Goal: Communication & Community: Answer question/provide support

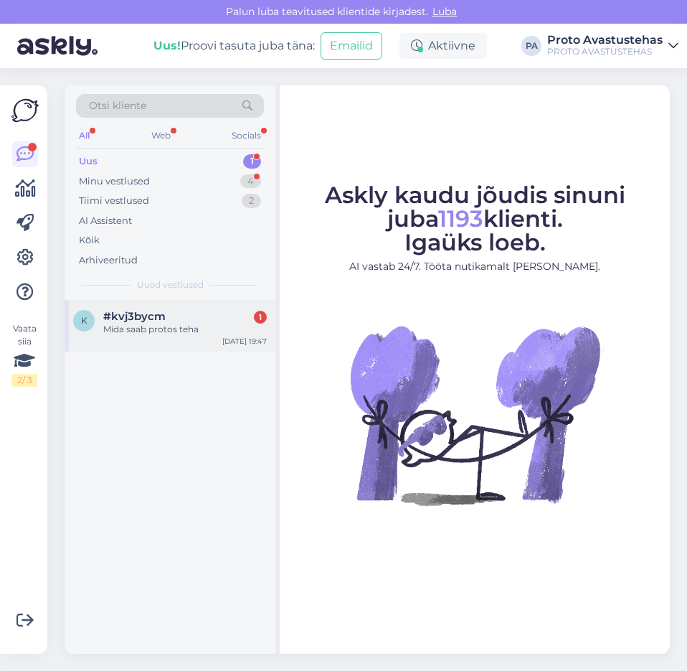
click at [142, 331] on div "Mida saab protos teha" at bounding box center [185, 329] width 164 height 13
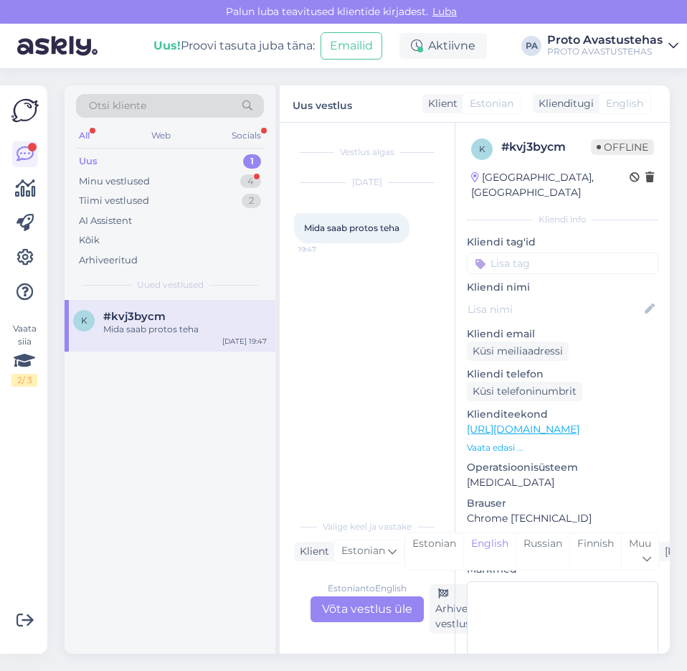
click at [371, 614] on div "Estonian to English Võta vestlus üle" at bounding box center [367, 609] width 113 height 26
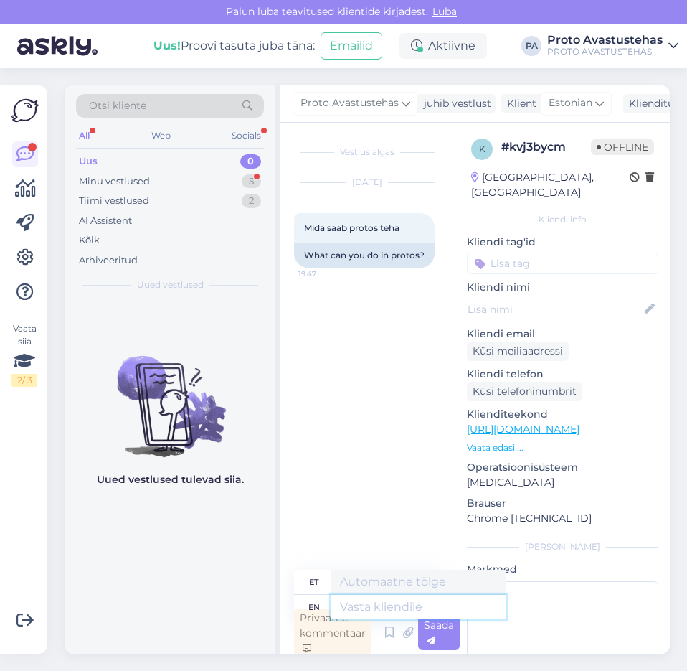
click at [394, 606] on textarea at bounding box center [418, 607] width 174 height 24
type textarea "Tere."
type textarea "Tere. Protos"
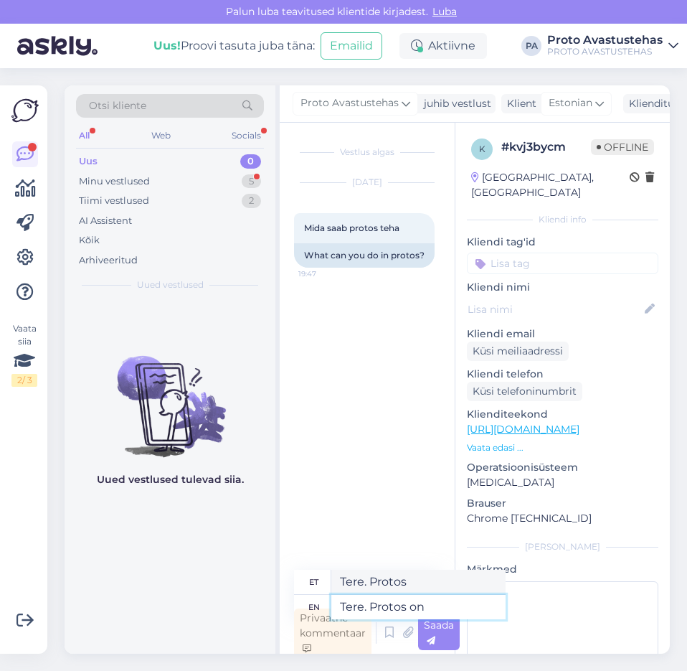
type textarea "Tere. Protos on"
type textarea "Tere. Protod peal"
type textarea "Tere. Protos on väga"
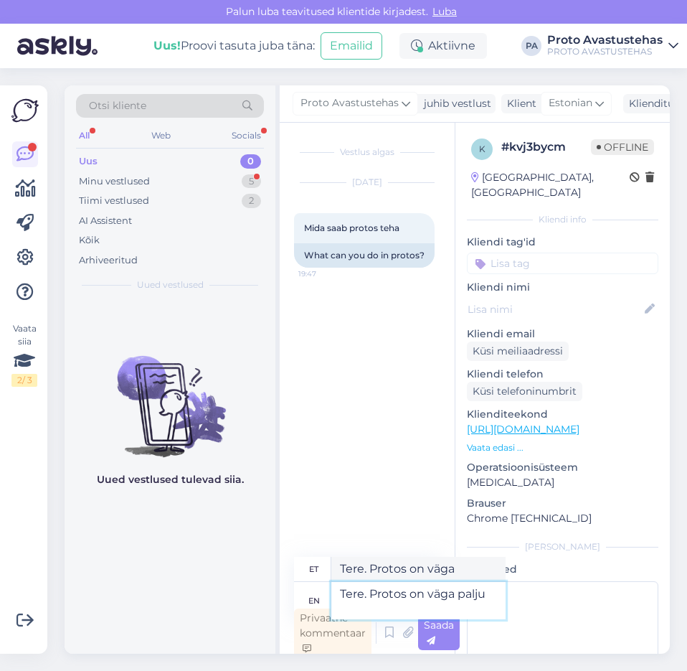
type textarea "Tere. Protos on väga palju v"
type textarea "Tere. Protos on väga palju"
type textarea "Tere. Protos on väga palju võimalusi"
type textarea "Tere. Protos on väga palju meeldivat"
type textarea "Tere. Protos on väga palju võimalusi lastega"
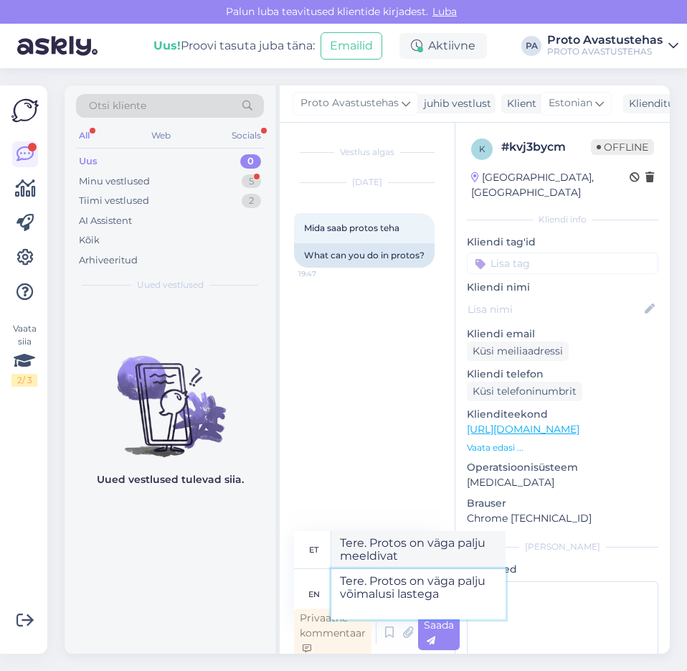
type textarea "Tere. Protos on väga palju meeldiva lastega"
type textarea "Tere. Protos on väga palju võimalusi lastega lustimisest"
type textarea "Tere. Protos on väga palju meeldiva lastega lustimisest"
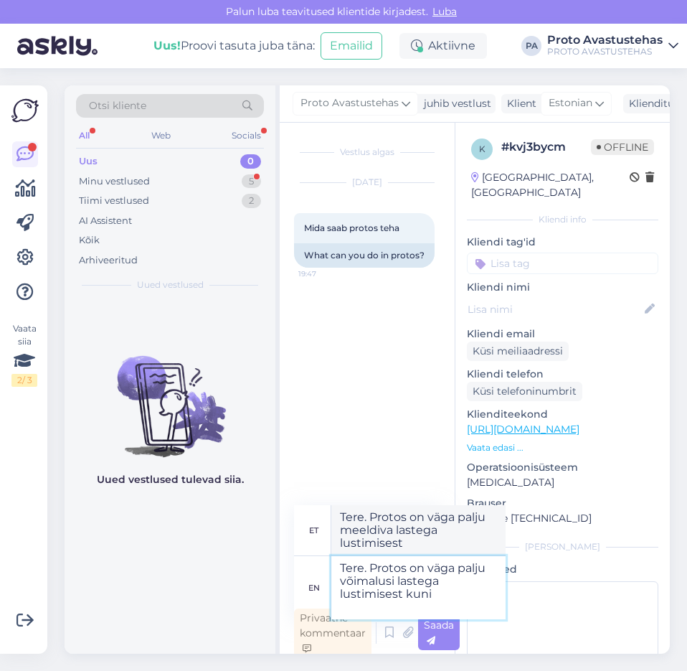
type textarea "Tere. Protos on väga palju võimalusi lastega lustimisest kuni"
type textarea "Tere. Protos on väga palju lastega lustimisest kuni"
type textarea "Tere. Protos on väga palju võimalusi lastega lustimisest kuni ettevõtte"
type textarea "Tere. Protos on väga palju lastega lustimisest kuni ettevõttesse"
type textarea "Tere. Protos on väga palju võimalusi lastega lustimisest kuni ettevõtte juubeli"
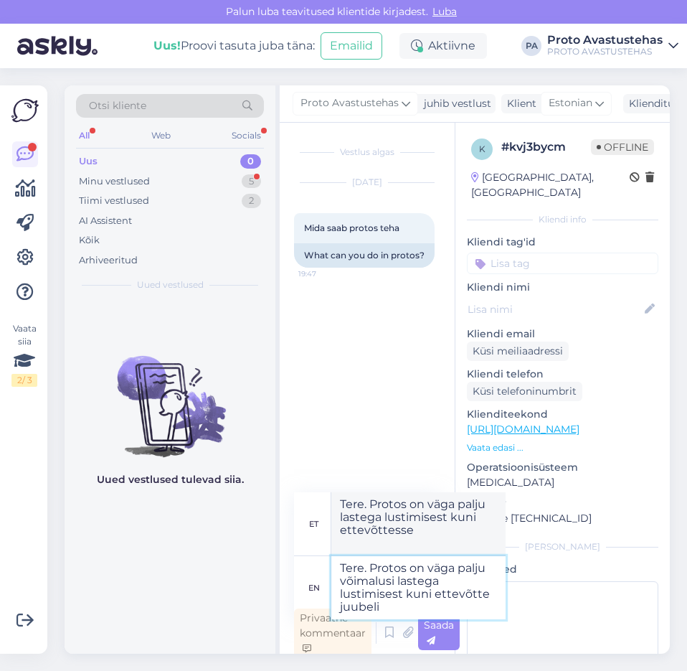
type textarea "Tere. Protos on väga palju lastega lustimisest kuni ettevõtte juubeli"
type textarea "Tere. Protos on väga palju võimalusi lastega lustimisest kuni ettevõtte juubeli…"
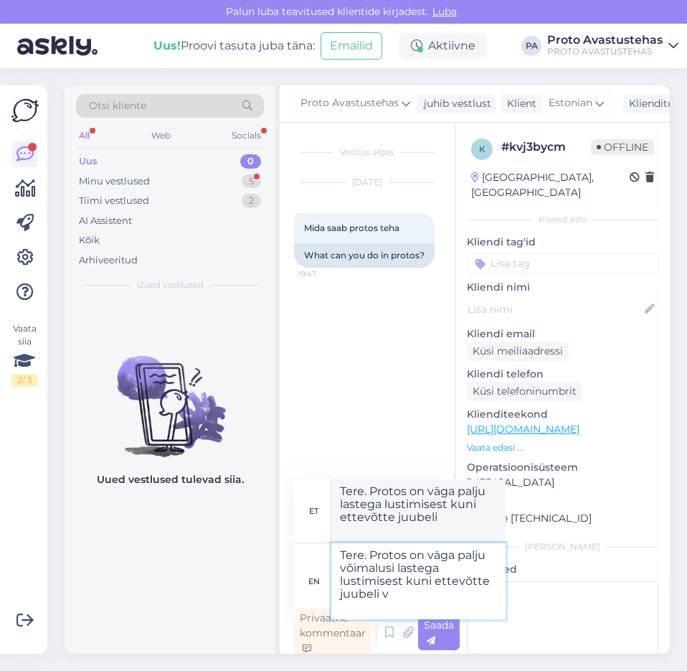
type textarea "Tere. Protos on väga palju lastega lustimisest kuni ettevõtte juubeli v"
type textarea "Tere. Protos on väga palju võimalusi lastega lustimisest kuni ettevõtte juubeli…"
type textarea "Tere. Protos on väga palju lastega lustimisest kuni ettevõtte juubeli või"
type textarea "Tere. Protos on väga palju võimalusi lastega lustimisest kuni ettevõtte juubeli…"
type textarea "Tere. Protos on väga palju lastega lustimisest kuni ettevõtte juubeli või pulma"
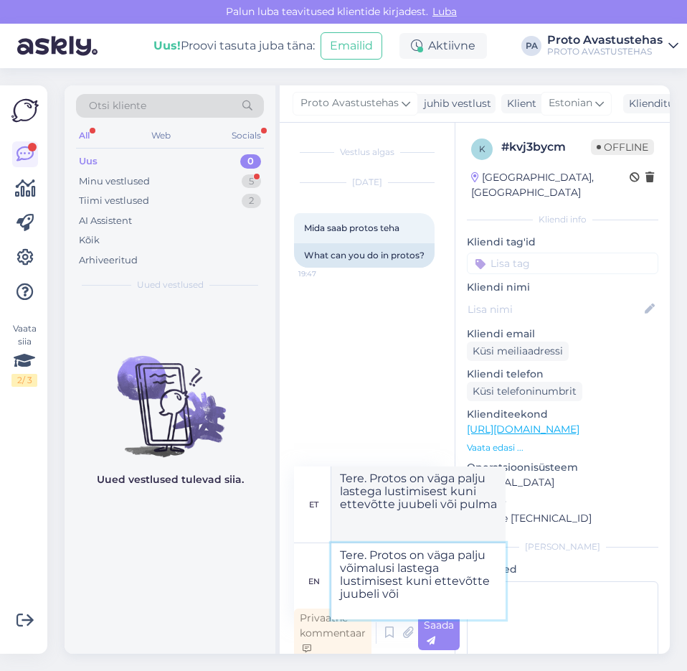
type textarea "Tere. Protos on väga palju võimalusi lastega lustimisest kuni ettevõtte juubeli…"
type textarea "Tere. Protos on väga palju lastega lustimisest kuni ettevõtte juubeli või"
type textarea "Tere. Protos on väga palju võimalusi lastega lustimisest kuni ettevõtte juubeli"
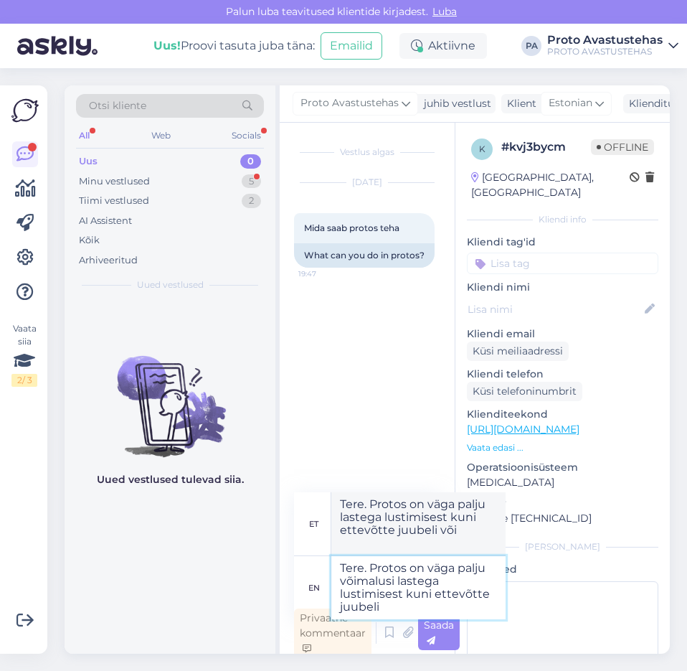
type textarea "Tere. Protos on väga palju lastega lustimisest kuni ettevõtte juubeli"
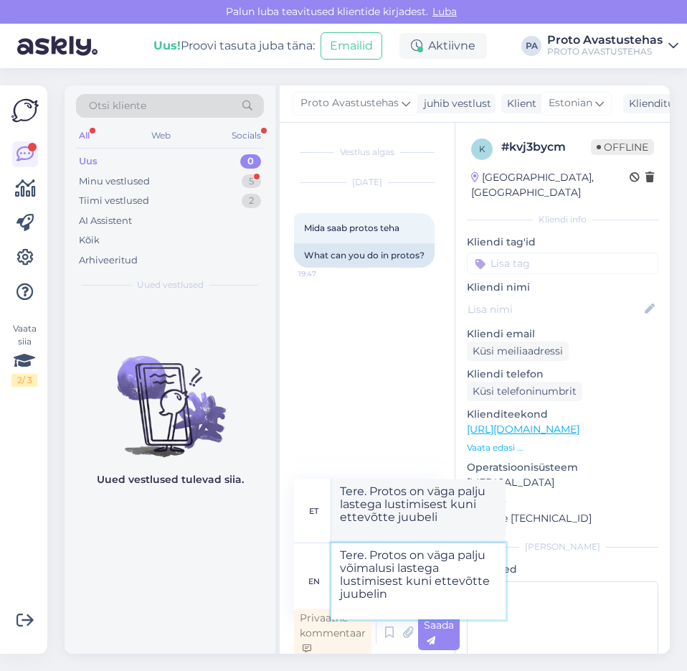
type textarea "Tere. Protos on väga palju võimalusi lastega lustimisest kuni ettevõtte juubeli…"
type textarea "Tere. Protos on väga palju lastega lustimisest kuni ettevõtte juubelini"
type textarea "Tere. Protos on väga palju võimalusi lastega lustimisest kuni ettevõtte juubeli…"
type textarea "Tere. Protos on väga palju lastega lustimisest kuni ettevõtte juubelini:"
paste textarea "[URL][DOMAIN_NAME]"
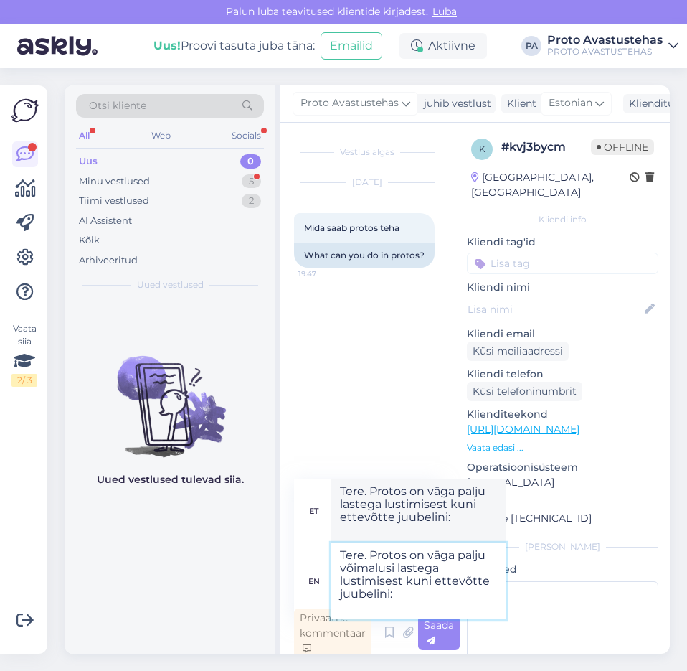
type textarea "Tere. Protos on väga palju võimalusi lastega lustimisest kuni ettevõtte juubeli…"
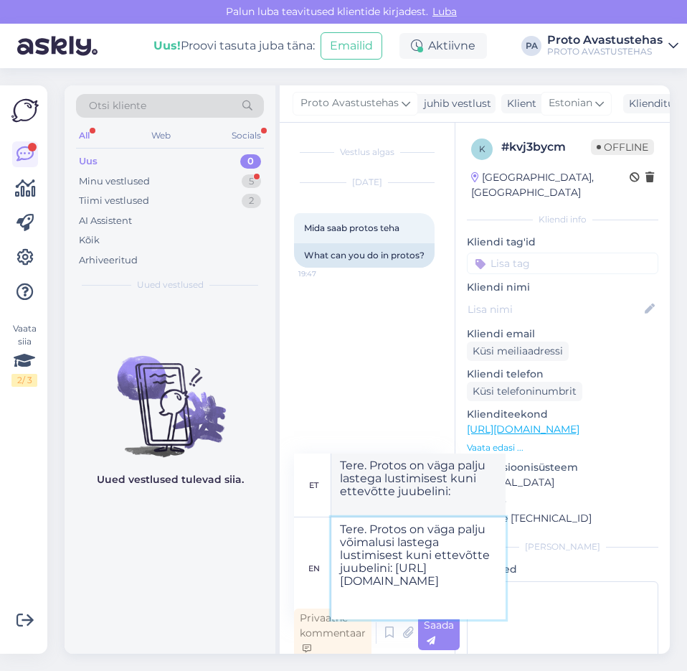
type textarea "Tere. Protos on väga palju lastega lustimisest kuni ettevõtte juubelini: [URL][…"
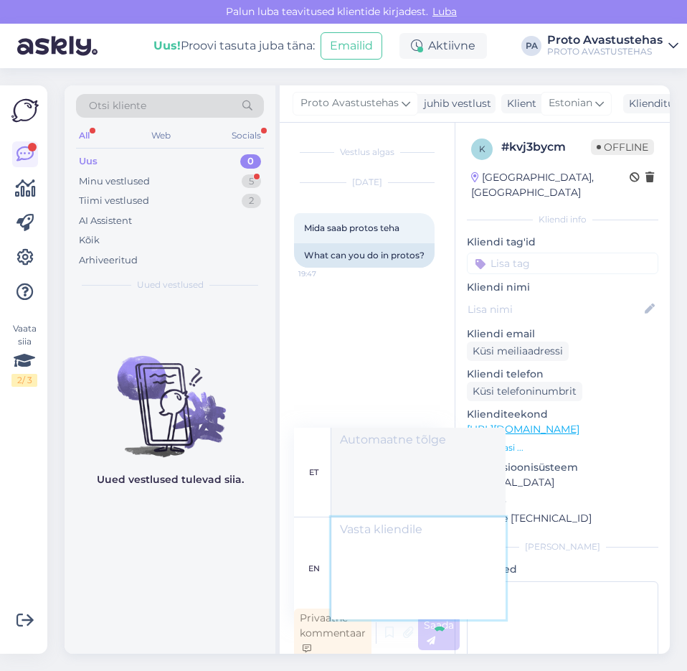
scroll to position [4, 0]
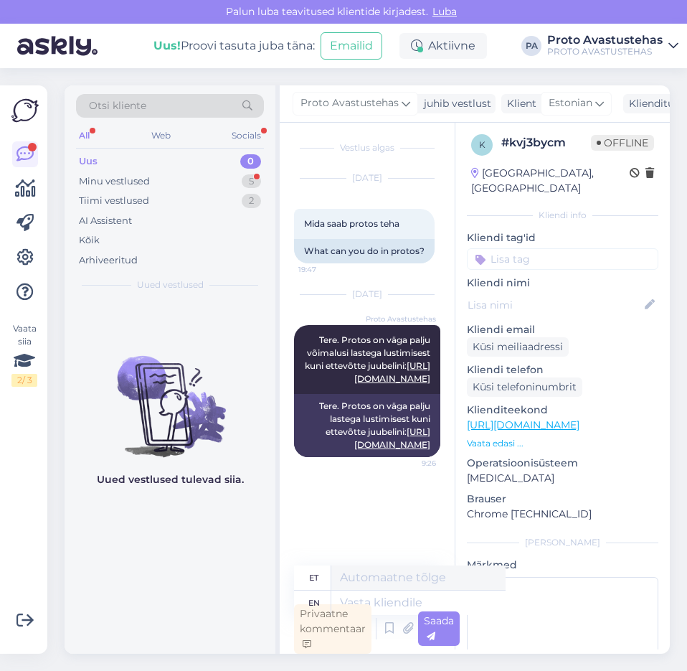
click at [422, 415] on div "Tere. Protos on väga palju lastega lustimisest kuni ettevõtte juubelini: [URL][…" at bounding box center [367, 425] width 146 height 63
click at [405, 431] on div "Tere. Protos on väga palju lastega lustimisest kuni ettevõtte juubelini: [URL][…" at bounding box center [367, 425] width 146 height 63
click at [440, 237] on button at bounding box center [443, 236] width 9 height 13
click at [98, 180] on div "Minu vestlused" at bounding box center [114, 181] width 71 height 14
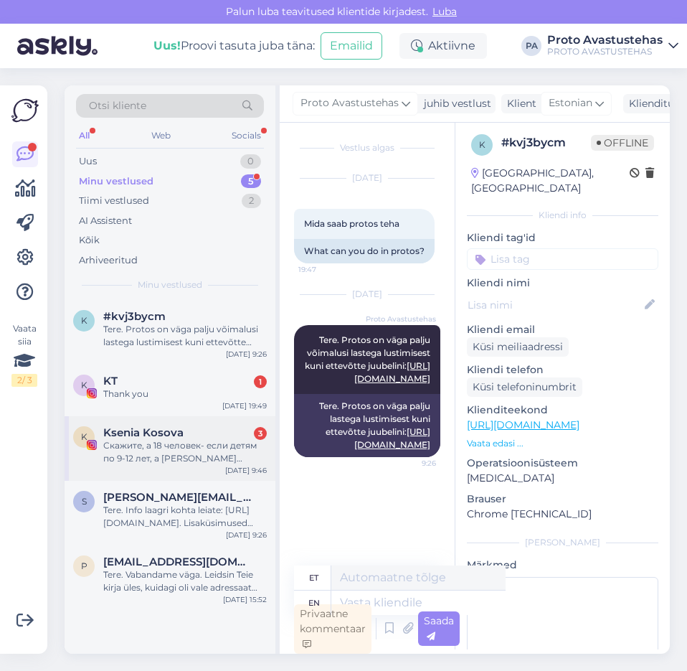
click at [155, 447] on div "Скажите, а 18 человек- если детям по 9-12 лет, а [PERSON_NAME] приходят за комп…" at bounding box center [185, 452] width 164 height 26
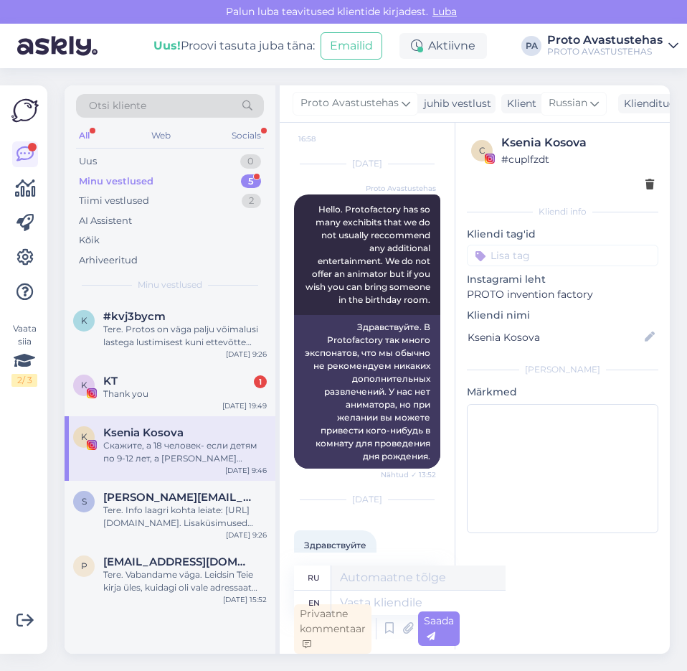
scroll to position [1093, 0]
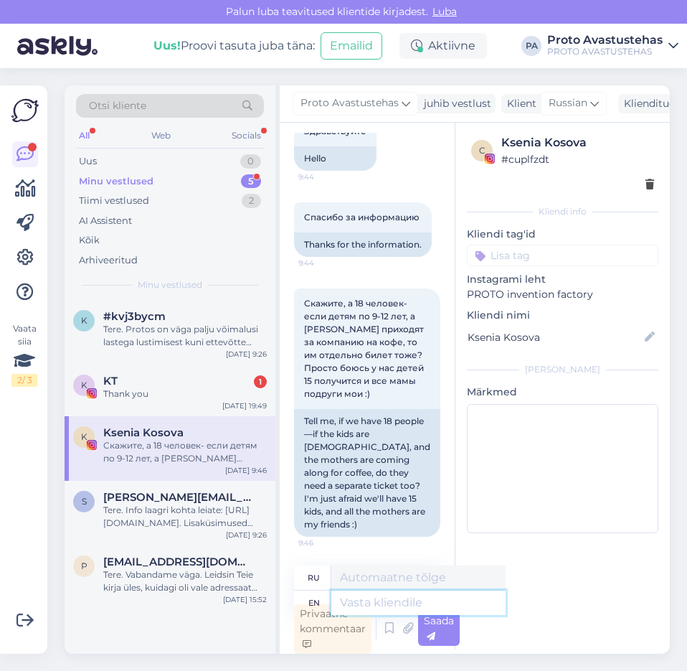
click at [386, 601] on textarea at bounding box center [418, 602] width 174 height 24
type textarea "Hello"
type textarea "Привет"
type textarea "Hello."
type textarea "Привет."
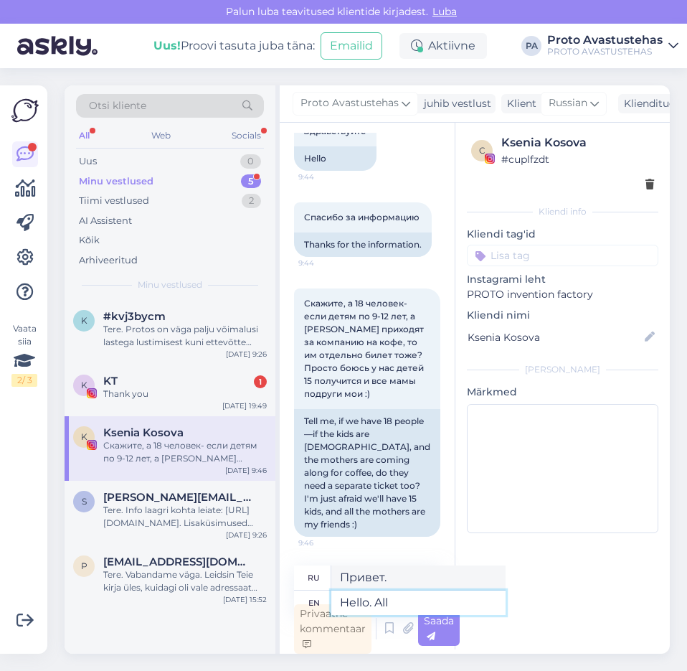
type textarea "Hello. All"
type textarea "Всем здравствуйте"
type textarea "Hello. All teh"
type textarea "Привет. Всем."
type textarea "Hello. All"
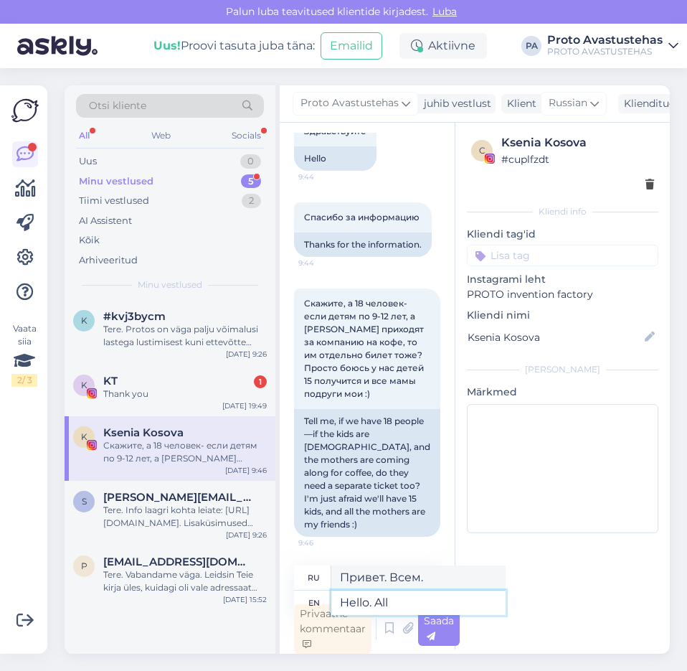
type textarea "Всем здравствуйте"
type textarea "Hello."
type textarea "Привет."
type textarea "Hello. 18"
type textarea "Привет. 18"
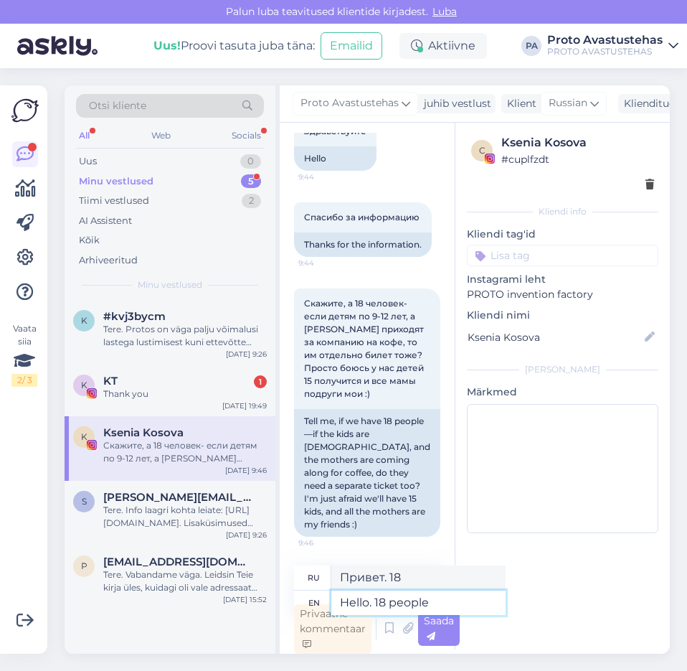
type textarea "Hello. 18 people"
type textarea "Привет. 18 человек."
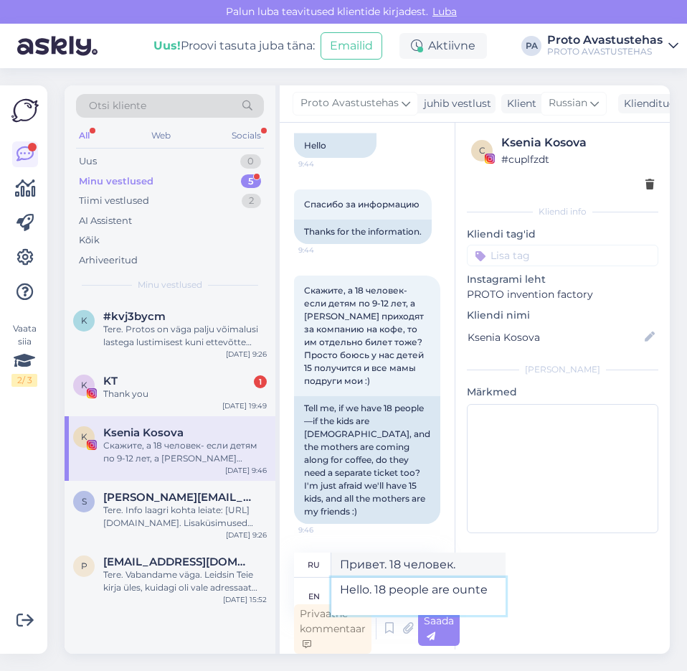
type textarea "Hello. 18 people are ounted"
type textarea "Здравствуйте. Насчитали 18 человек."
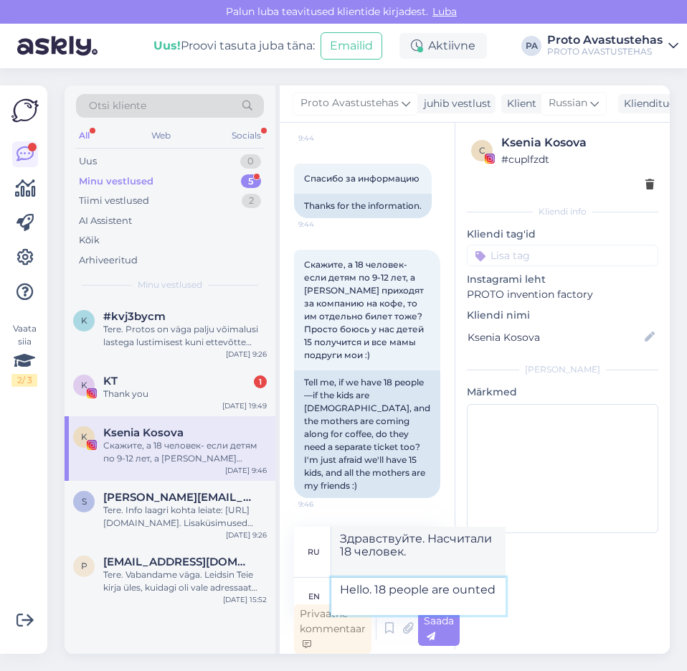
click at [339, 605] on textarea "Hello. 18 people are ounted" at bounding box center [418, 596] width 174 height 37
click at [425, 605] on textarea "Hello. 18 people are counted" at bounding box center [418, 596] width 174 height 37
click at [375, 588] on textarea "Hello. 18 people are counted" at bounding box center [418, 596] width 174 height 37
drag, startPoint x: 433, startPoint y: 591, endPoint x: 438, endPoint y: 606, distance: 15.7
click at [438, 606] on textarea "Hello. 18 people are counted" at bounding box center [418, 596] width 174 height 37
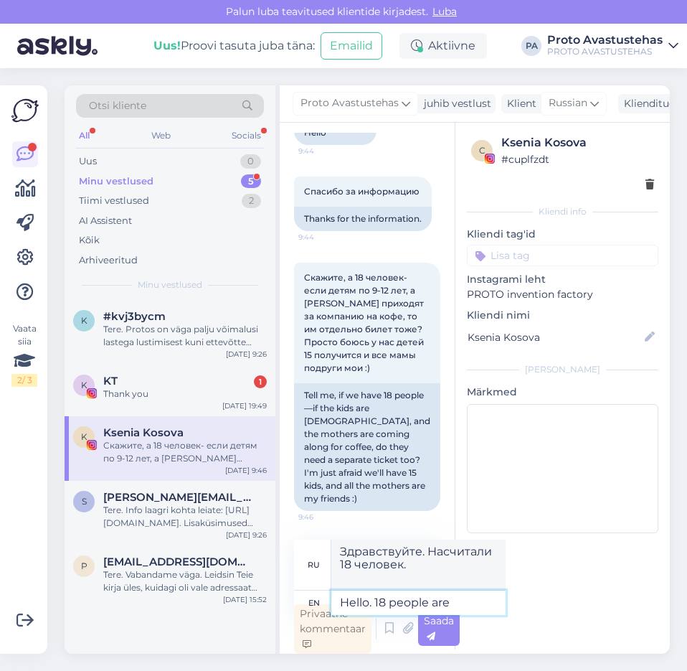
type textarea "Hello. 18 people are a"
type textarea "Привет. 18 человек."
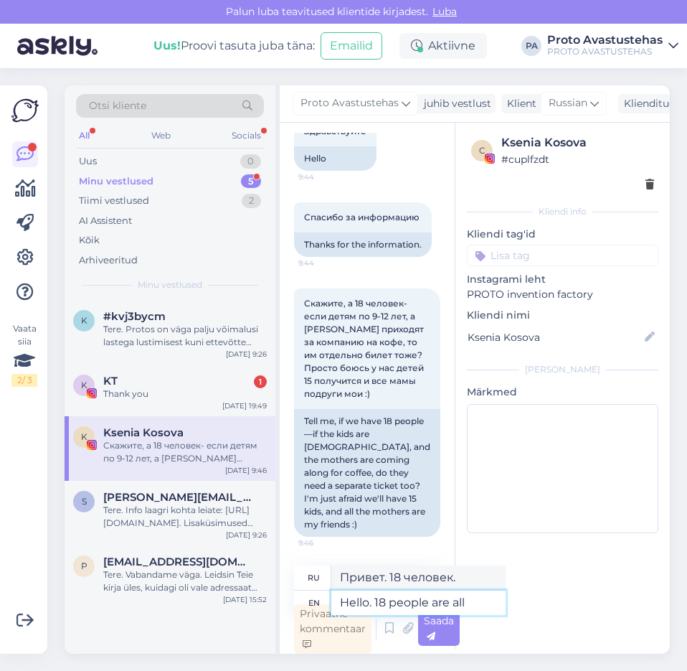
type textarea "Hello. 18 people are all t"
type textarea "Привет. Всего 18 человек."
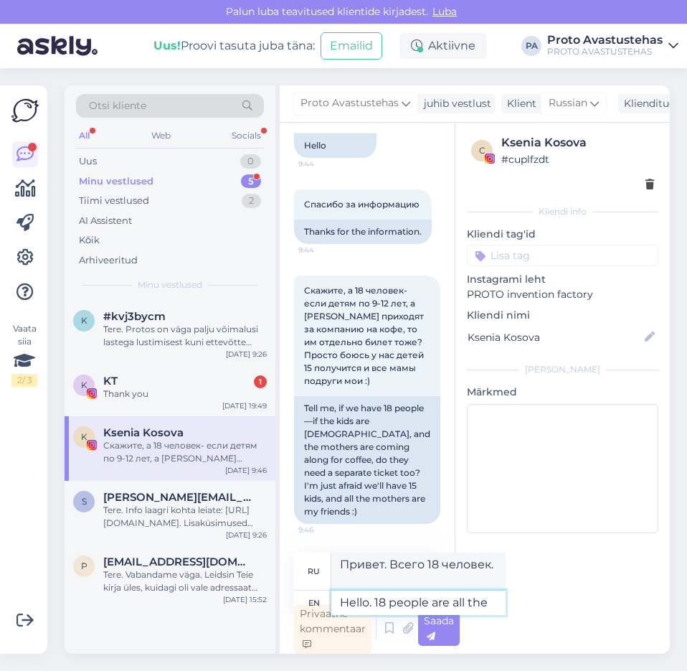
type textarea "Hello. 18 people are all the"
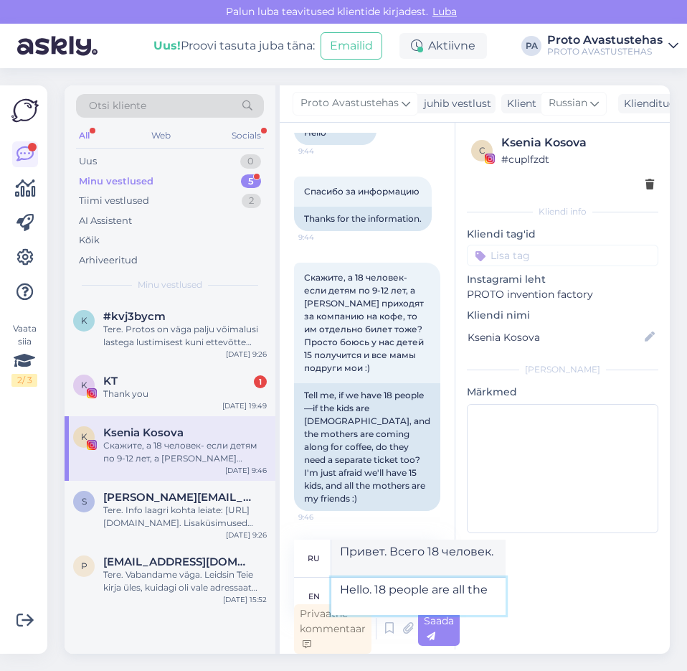
type textarea "Привет. 18 человек всего."
type textarea "Hello. 18 people are all the peo"
type textarea "Привет. 18 человек – это все люди."
type textarea "Hello. 18 people are all the people"
type textarea "Привет. 18 человек — это все люди."
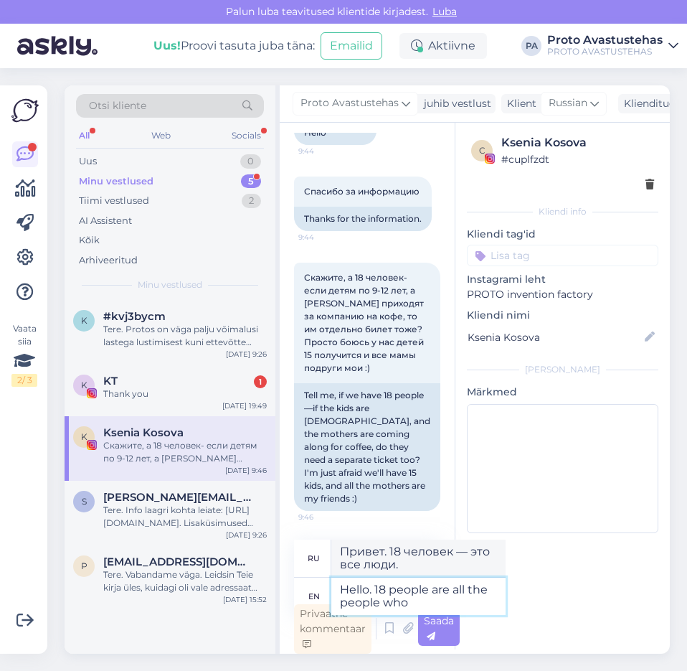
type textarea "Hello. 18 people are all the people who"
type textarea "Привет. 18 человек – это все те люди, которые"
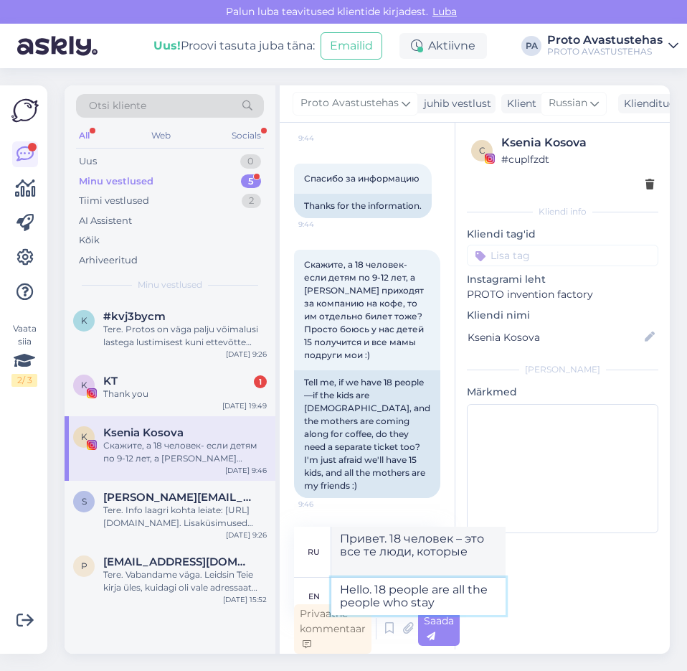
type textarea "Hello. 18 people are all the people who stay"
type textarea "Привет. 18 человек — это все, кто остался."
type textarea "Hello. 18 people are all the people who stay for t"
type textarea "Привет. 18 человек – это все, кто останется."
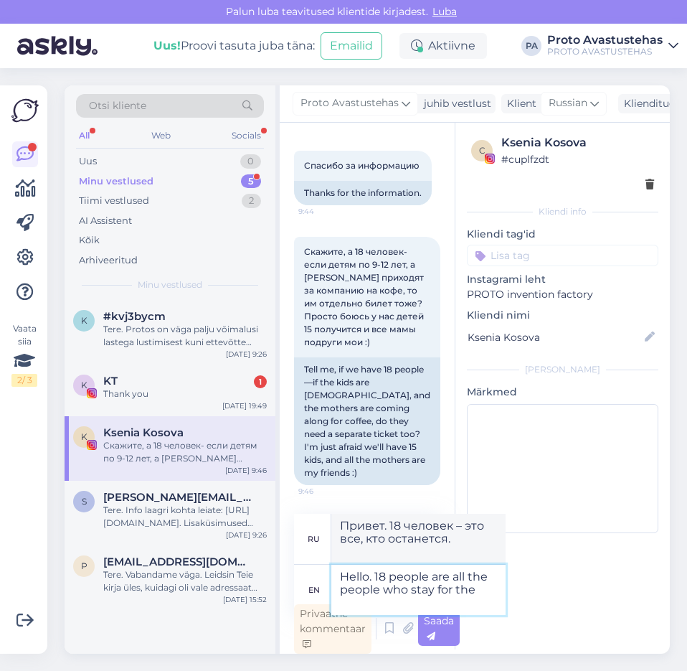
type textarea "Hello. 18 people are all the people who stay for the"
type textarea "Привет. 18 человек – это все, кто останется на"
type textarea "Hello. 18 people are all the people who stay for the party."
type textarea "Здравствуйте. На вечеринку останутся 18 человек."
type textarea "Hello. 18 people are all the people who stay for the party."
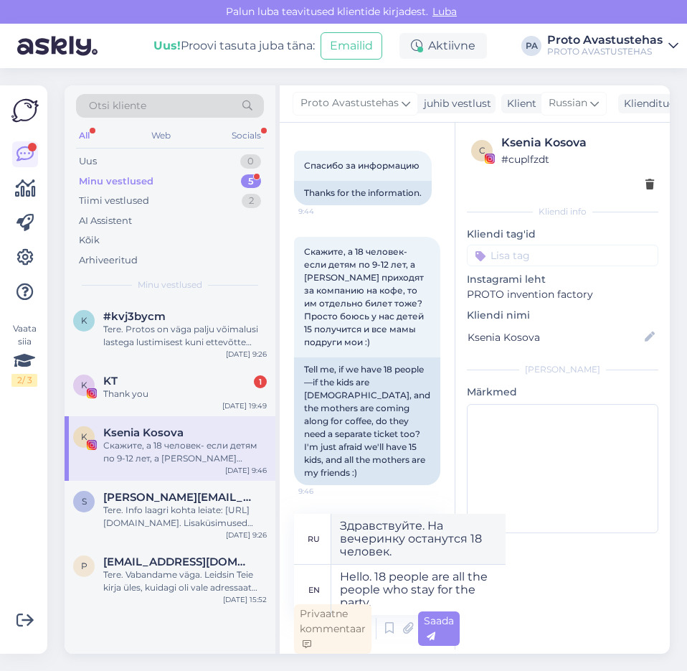
drag, startPoint x: 447, startPoint y: 631, endPoint x: 440, endPoint y: 629, distance: 7.5
click at [448, 631] on div "Saada" at bounding box center [439, 628] width 42 height 34
click at [131, 390] on div "Thank you" at bounding box center [185, 393] width 164 height 13
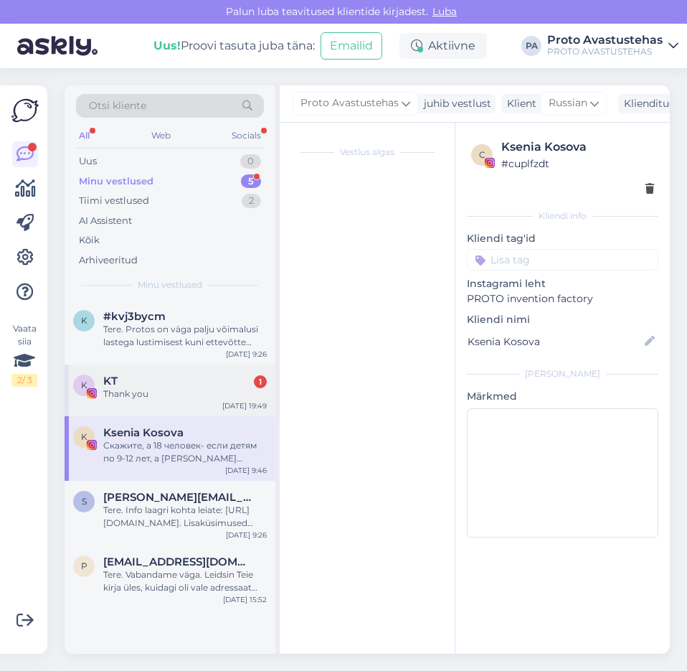
scroll to position [4, 0]
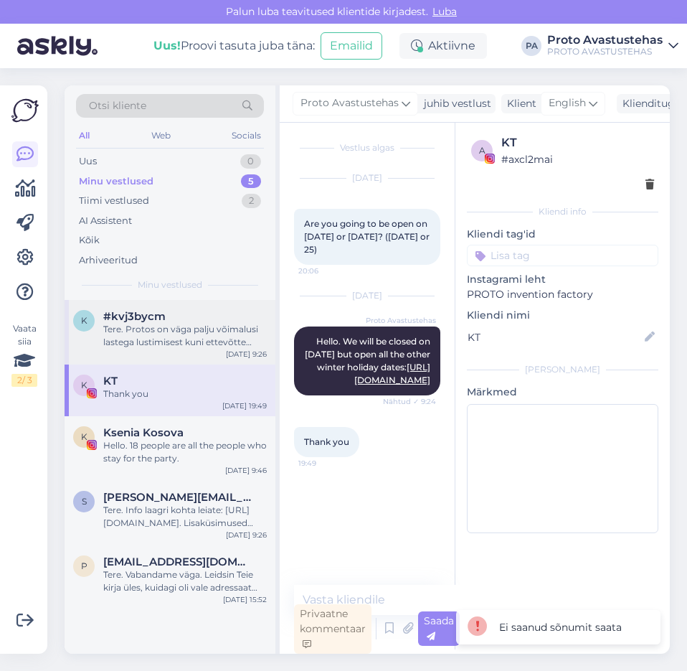
click at [132, 328] on div "Tere. Protos on väga palju võimalusi lastega lustimisest kuni ettevõtte juubeli…" at bounding box center [185, 336] width 164 height 26
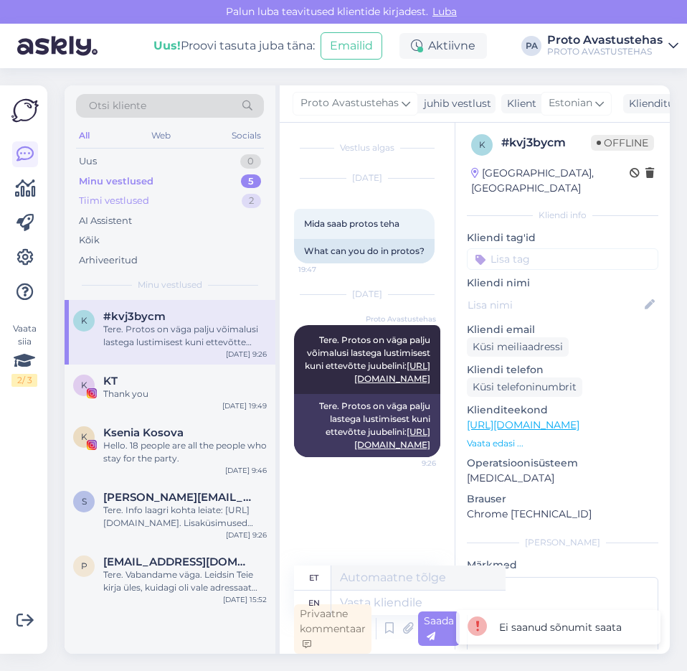
click at [129, 199] on div "Tiimi vestlused" at bounding box center [114, 201] width 70 height 14
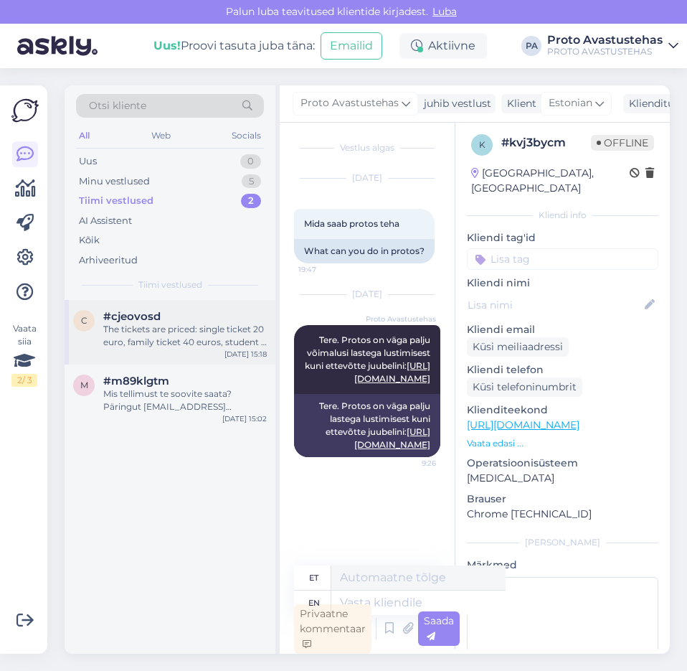
click at [169, 320] on div "#cjeovosd" at bounding box center [185, 316] width 164 height 13
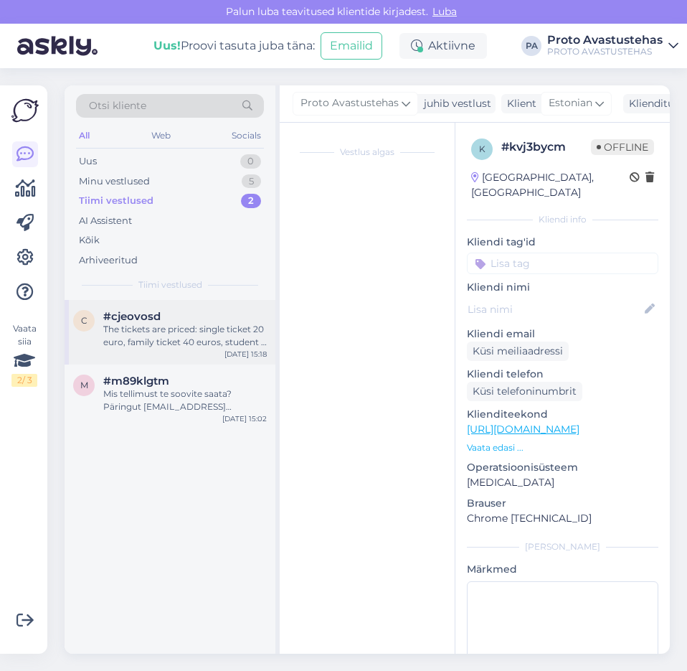
scroll to position [70, 0]
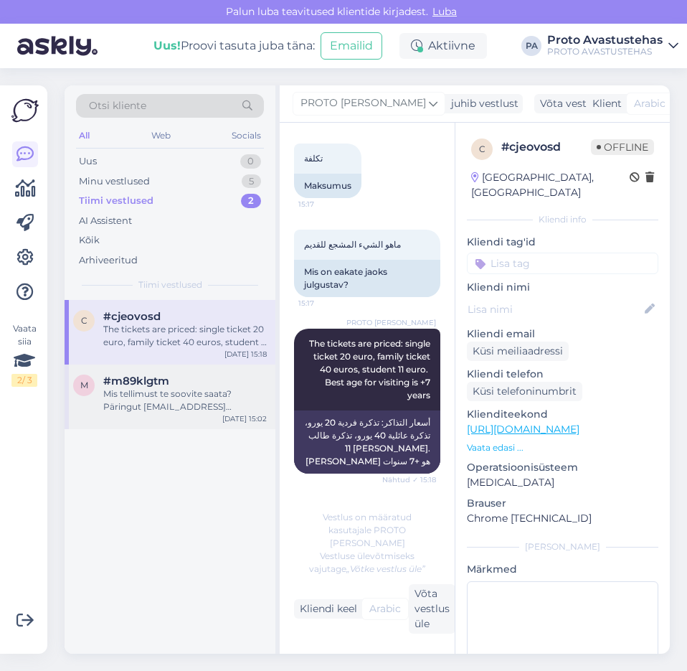
click at [151, 398] on div "Mis tellimust te soovite saata? Päringut [EMAIL_ADDRESS][DOMAIN_NAME]" at bounding box center [185, 400] width 164 height 26
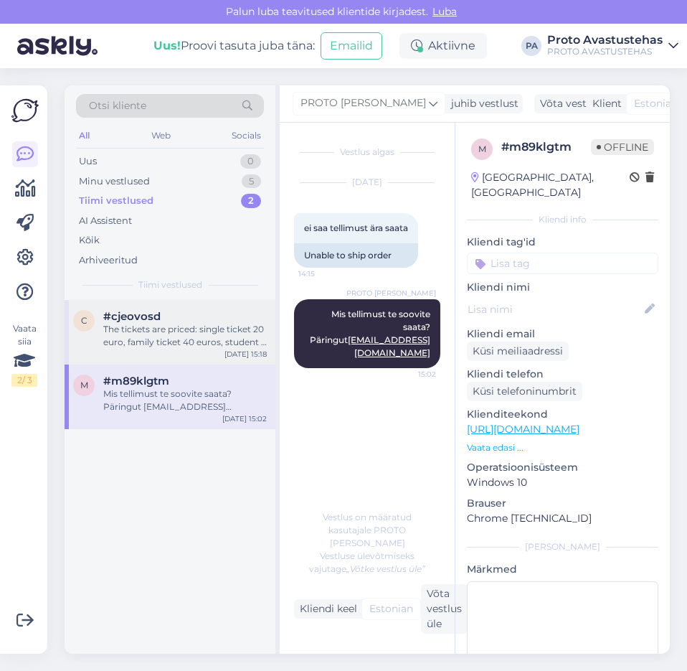
click at [161, 331] on div "The tickets are priced: single ticket 20 euro, family ticket 40 euros, student …" at bounding box center [185, 336] width 164 height 26
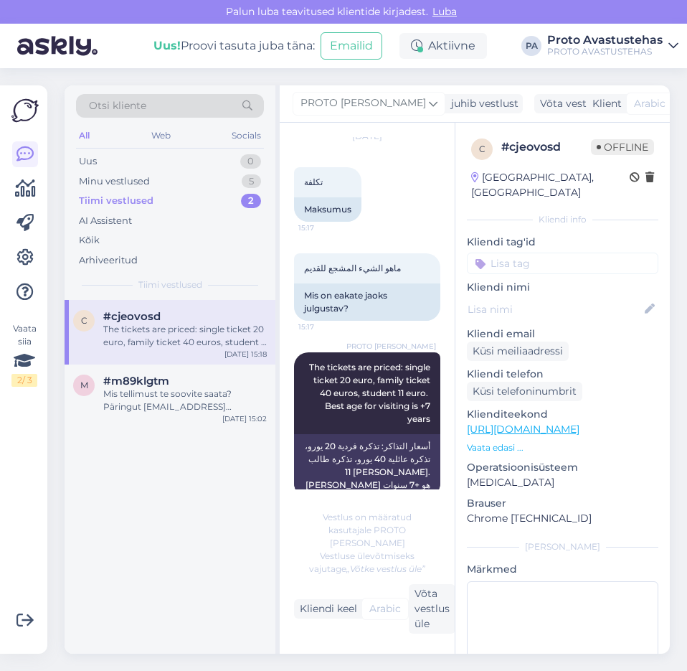
scroll to position [70, 0]
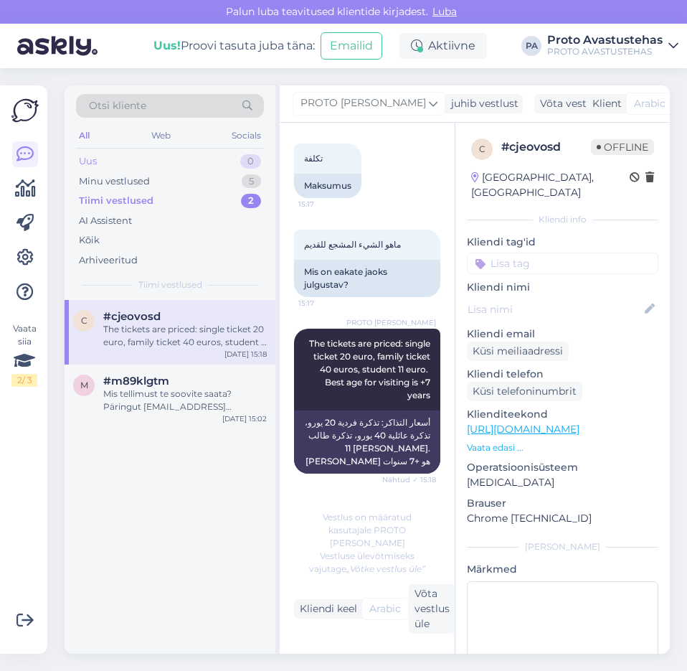
click at [88, 159] on div "Uus" at bounding box center [88, 161] width 18 height 14
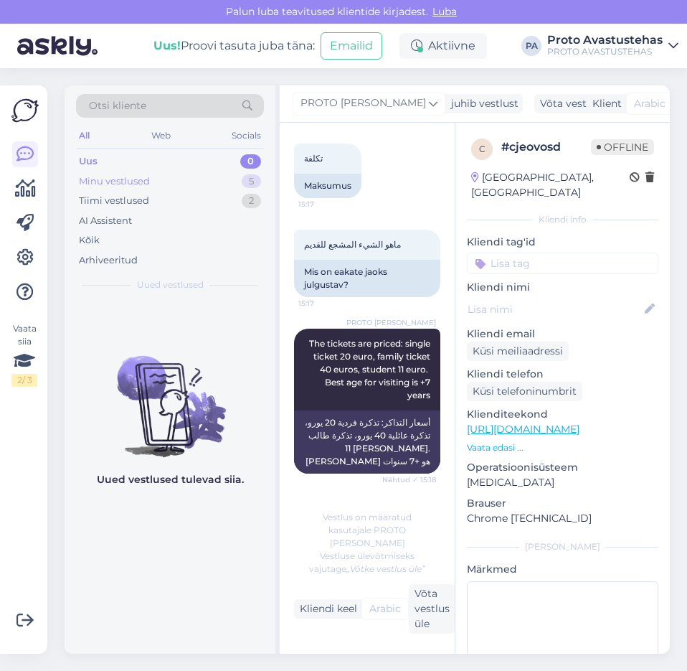
click at [114, 173] on div "Minu vestlused 5" at bounding box center [170, 181] width 188 height 20
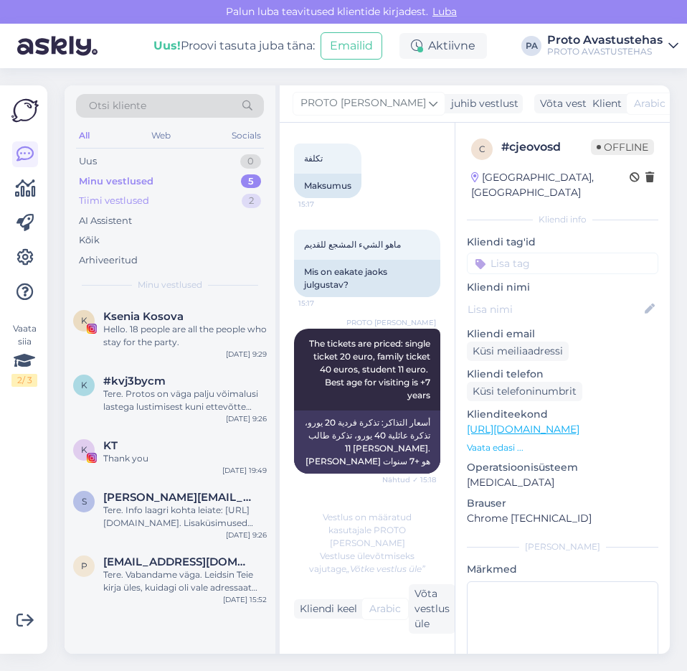
click at [131, 202] on div "Tiimi vestlused" at bounding box center [114, 201] width 70 height 14
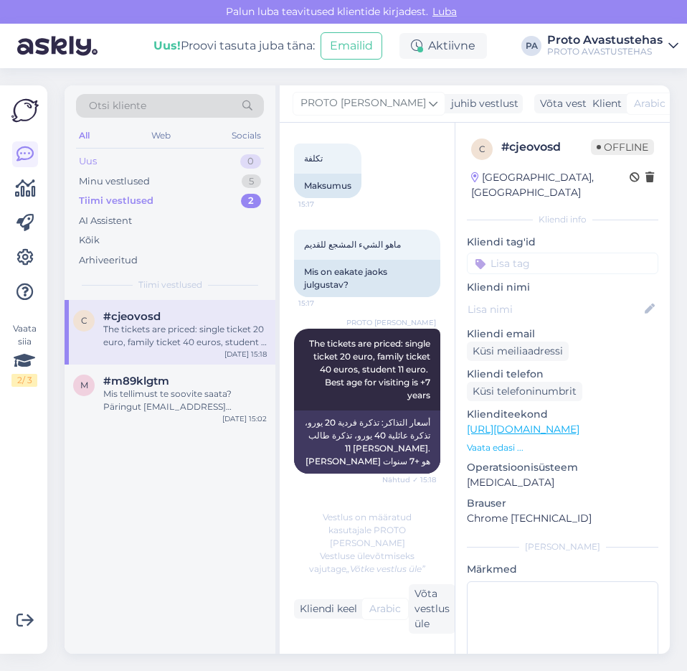
click at [83, 161] on div "Uus" at bounding box center [88, 161] width 18 height 14
